Goal: Task Accomplishment & Management: Manage account settings

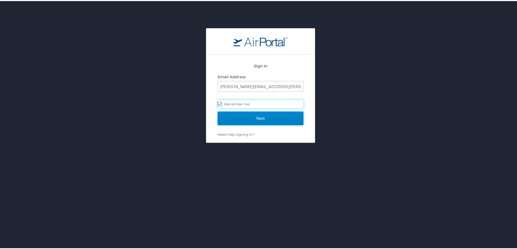
click at [247, 119] on input "Next" at bounding box center [261, 118] width 86 height 14
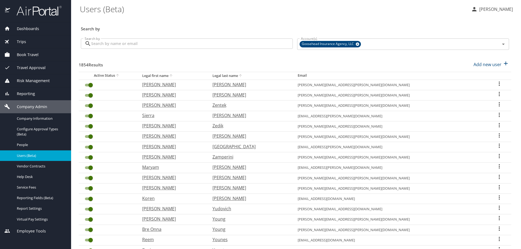
click at [135, 46] on input "Search by" at bounding box center [192, 44] width 202 height 10
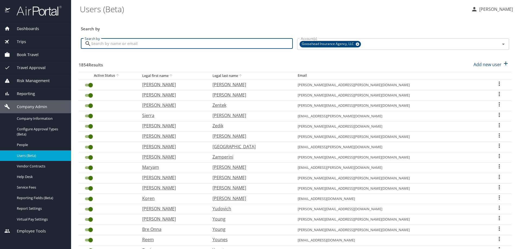
paste input "ben.walker@goosehead.com"
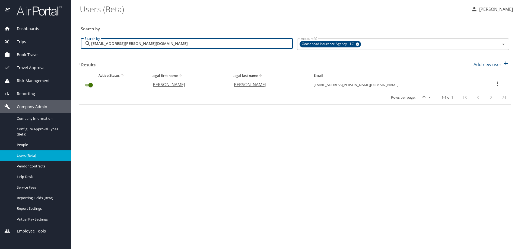
type input "ben.walker@goosehead.com"
click at [88, 84] on input "User Search Table" at bounding box center [91, 85] width 20 height 7
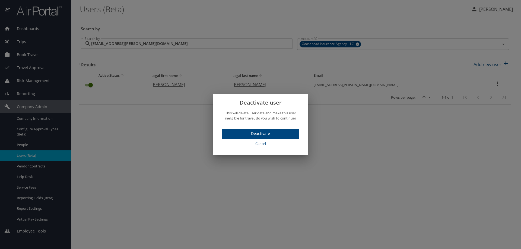
click at [242, 135] on span "Deactivate" at bounding box center [260, 133] width 69 height 7
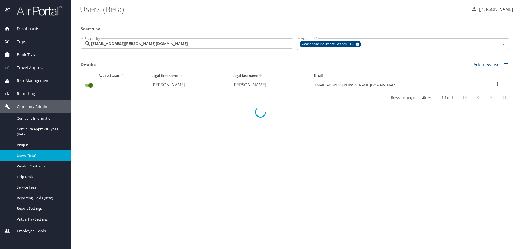
checkbox input "false"
